Goal: Submit feedback/report problem: Submit feedback/report problem

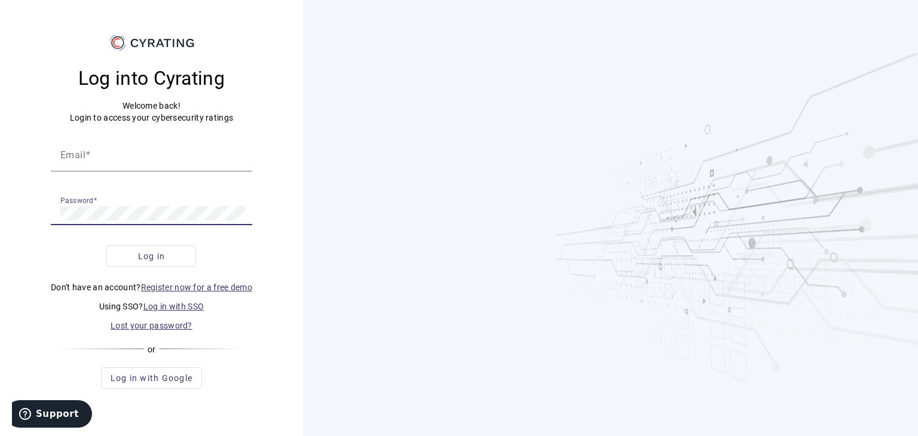
click at [177, 307] on link "Log in with SSO" at bounding box center [173, 307] width 61 height 10
click at [156, 163] on input "Email" at bounding box center [151, 159] width 182 height 14
paste input "[PERSON_NAME][EMAIL_ADDRESS][DOMAIN_NAME]"
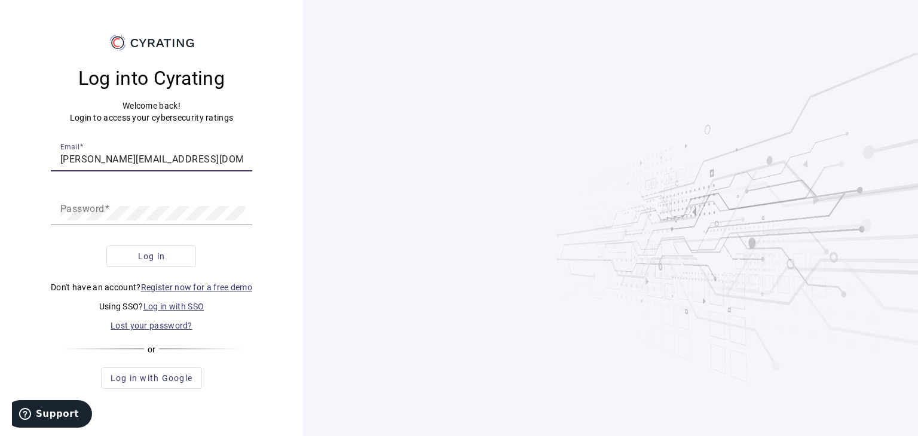
scroll to position [0, 10]
type input "[PERSON_NAME][EMAIL_ADDRESS][DOMAIN_NAME]"
click at [161, 253] on span "Log in" at bounding box center [151, 256] width 27 height 12
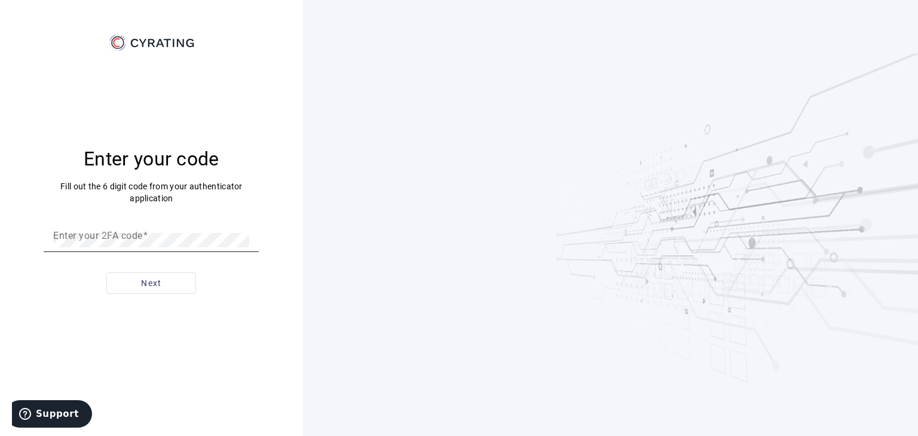
click at [186, 249] on div "Enter your 2FA code" at bounding box center [151, 235] width 196 height 33
click at [106, 273] on button "Next" at bounding box center [151, 284] width 90 height 22
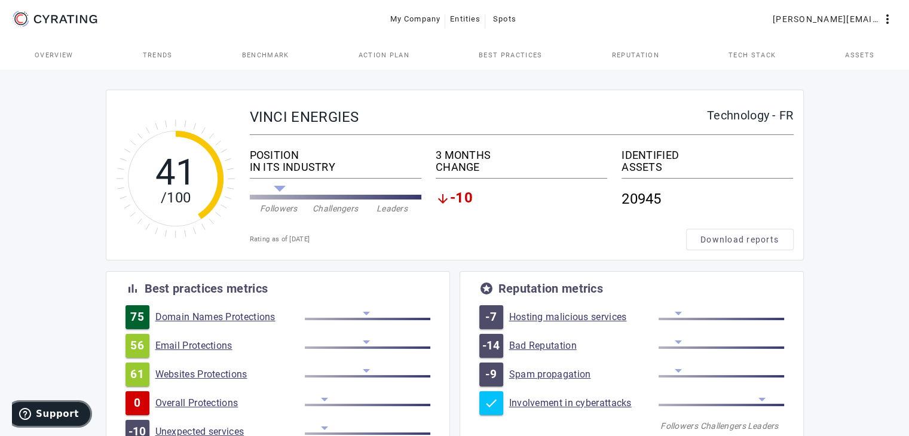
click at [67, 417] on span "Support" at bounding box center [57, 414] width 43 height 11
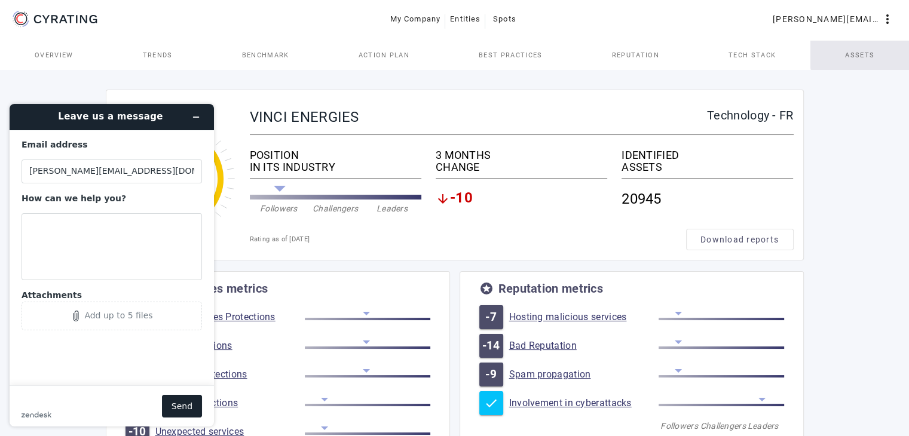
click at [861, 52] on span "Assets" at bounding box center [859, 55] width 29 height 7
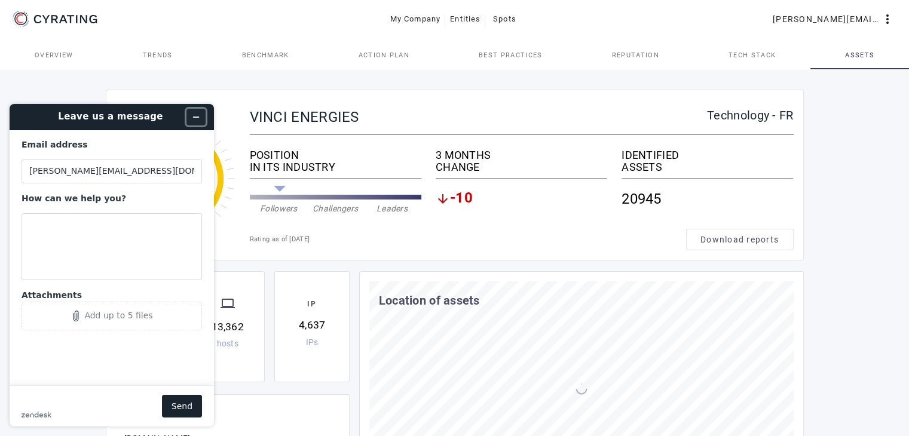
click at [200, 117] on icon "Minimize widget" at bounding box center [196, 117] width 8 height 8
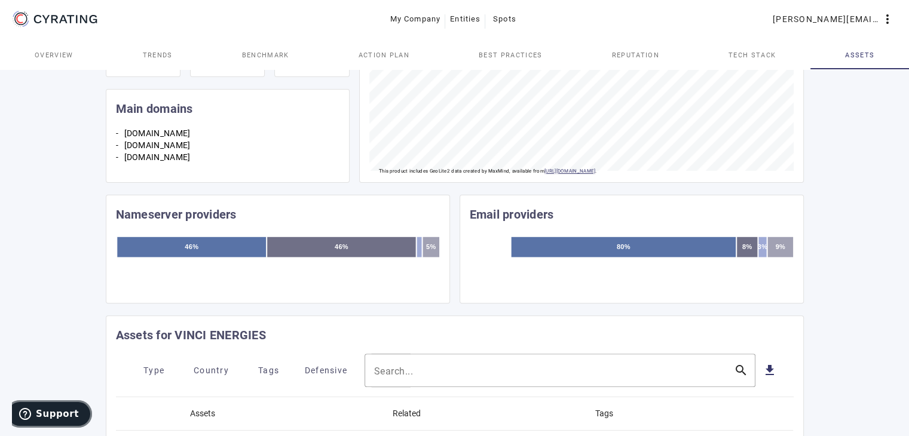
scroll to position [418, 0]
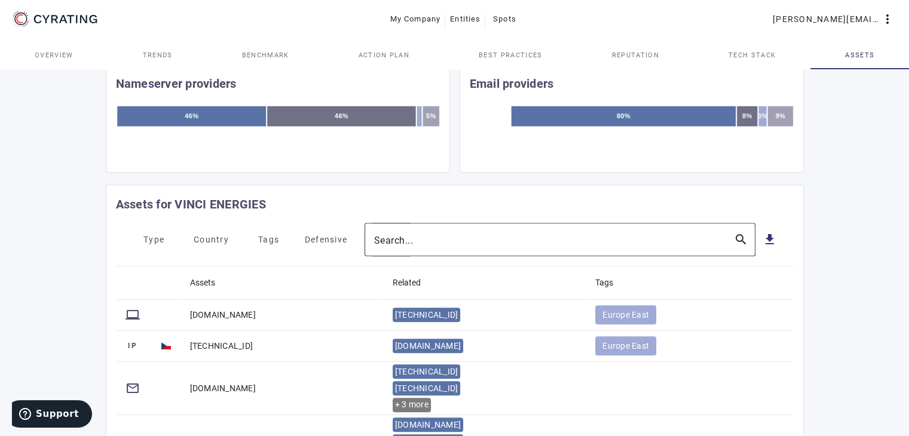
click at [419, 228] on div at bounding box center [549, 239] width 350 height 33
click at [422, 237] on input "Search..." at bounding box center [549, 239] width 350 height 14
click at [398, 243] on input "v" at bounding box center [549, 239] width 350 height 14
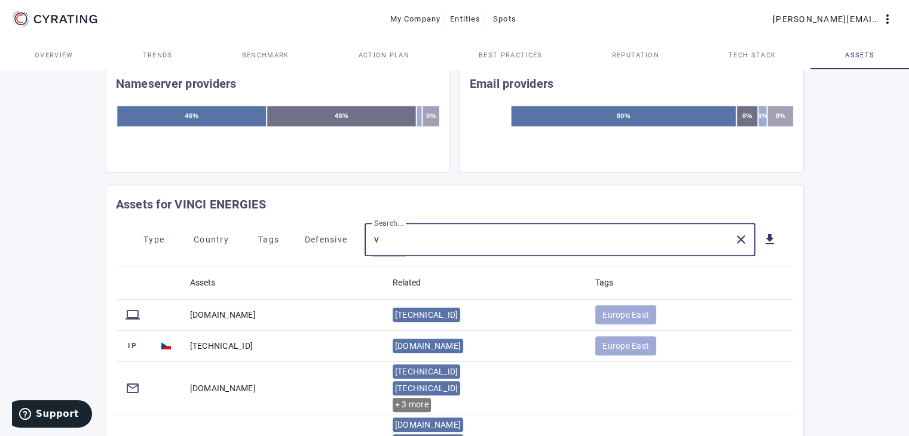
paste input "[DOMAIN_NAME]"
type input "[DOMAIN_NAME]"
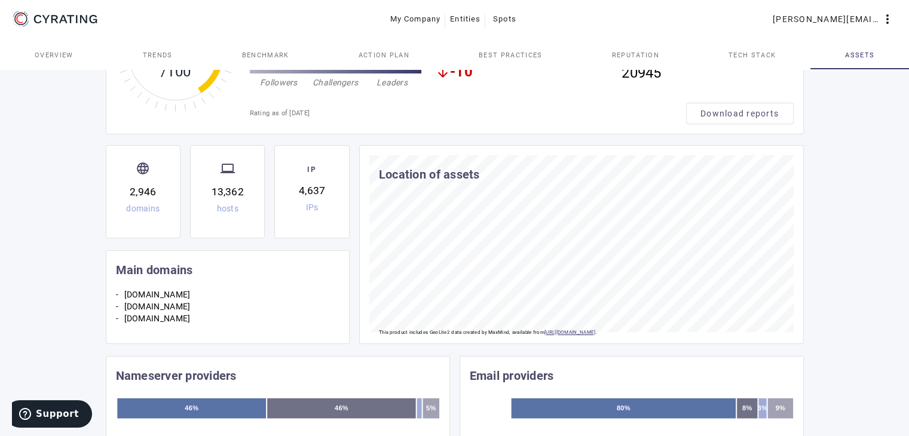
scroll to position [123, 0]
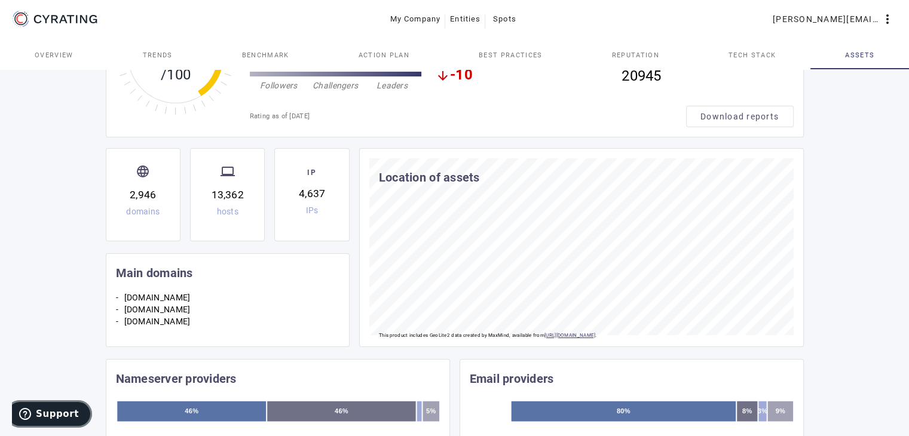
click at [52, 411] on span "Support" at bounding box center [57, 414] width 43 height 11
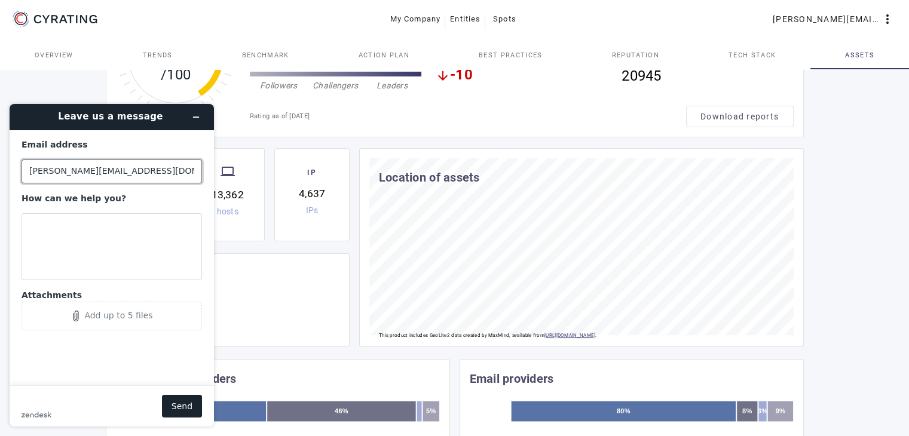
drag, startPoint x: 112, startPoint y: 171, endPoint x: -72, endPoint y: 171, distance: 184.1
click at [0, 171] on html "Leave us a message Email address [PERSON_NAME][EMAIL_ADDRESS][DOMAIN_NAME] How …" at bounding box center [112, 265] width 224 height 342
type input "[EMAIL_ADDRESS][DOMAIN_NAME]"
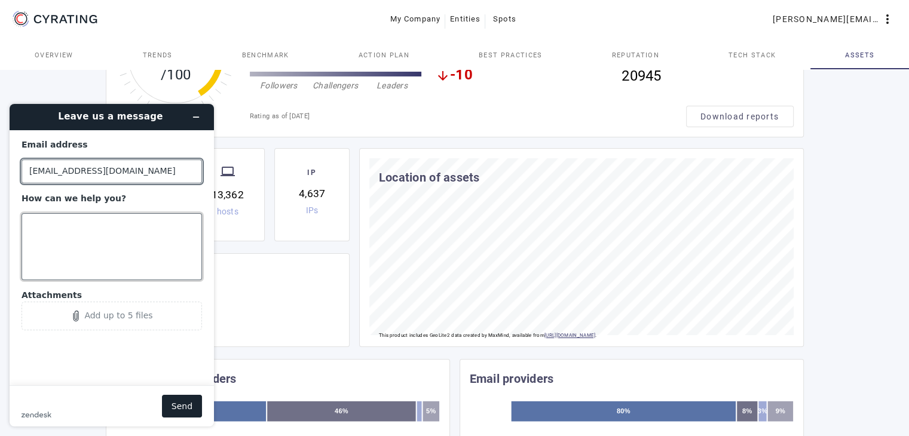
click at [125, 234] on textarea "How can we help you?" at bounding box center [112, 246] width 180 height 67
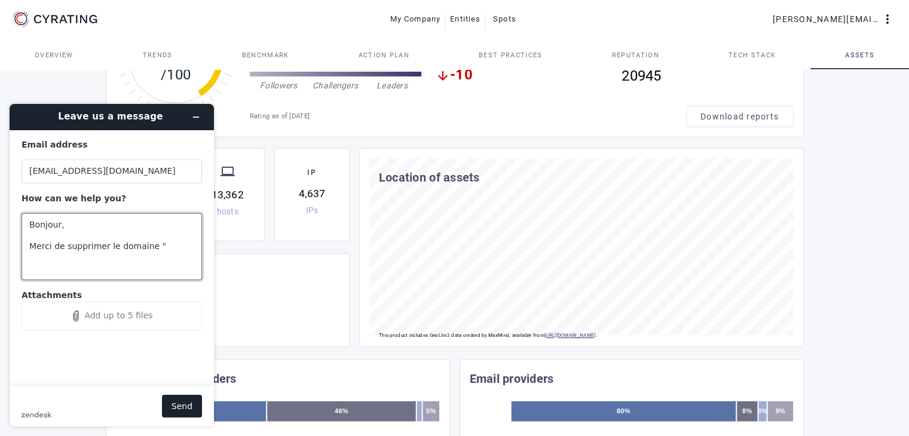
paste textarea "[DOMAIN_NAME]"
type textarea "Bonjour, Merci de supprimer le domaine "[DOMAIN_NAME]" et tous ses sous-domaine…"
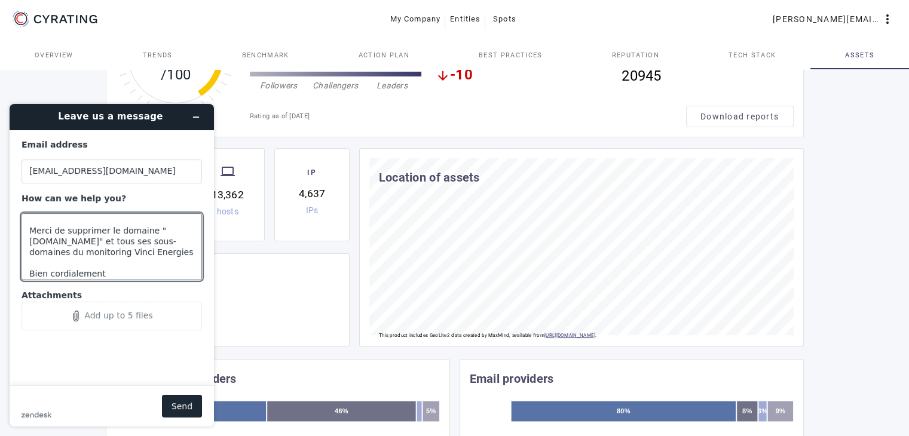
click at [191, 406] on button "Send" at bounding box center [182, 406] width 40 height 23
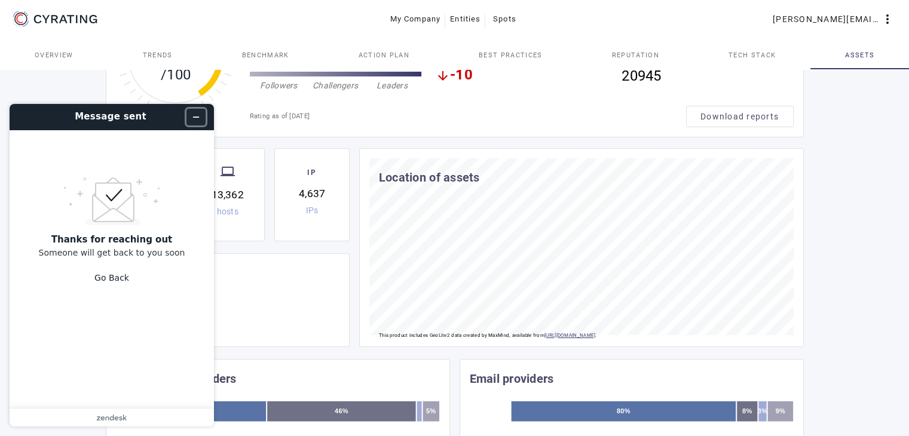
click at [198, 115] on icon "Minimize widget" at bounding box center [196, 117] width 8 height 8
